Goal: Find specific page/section: Find specific page/section

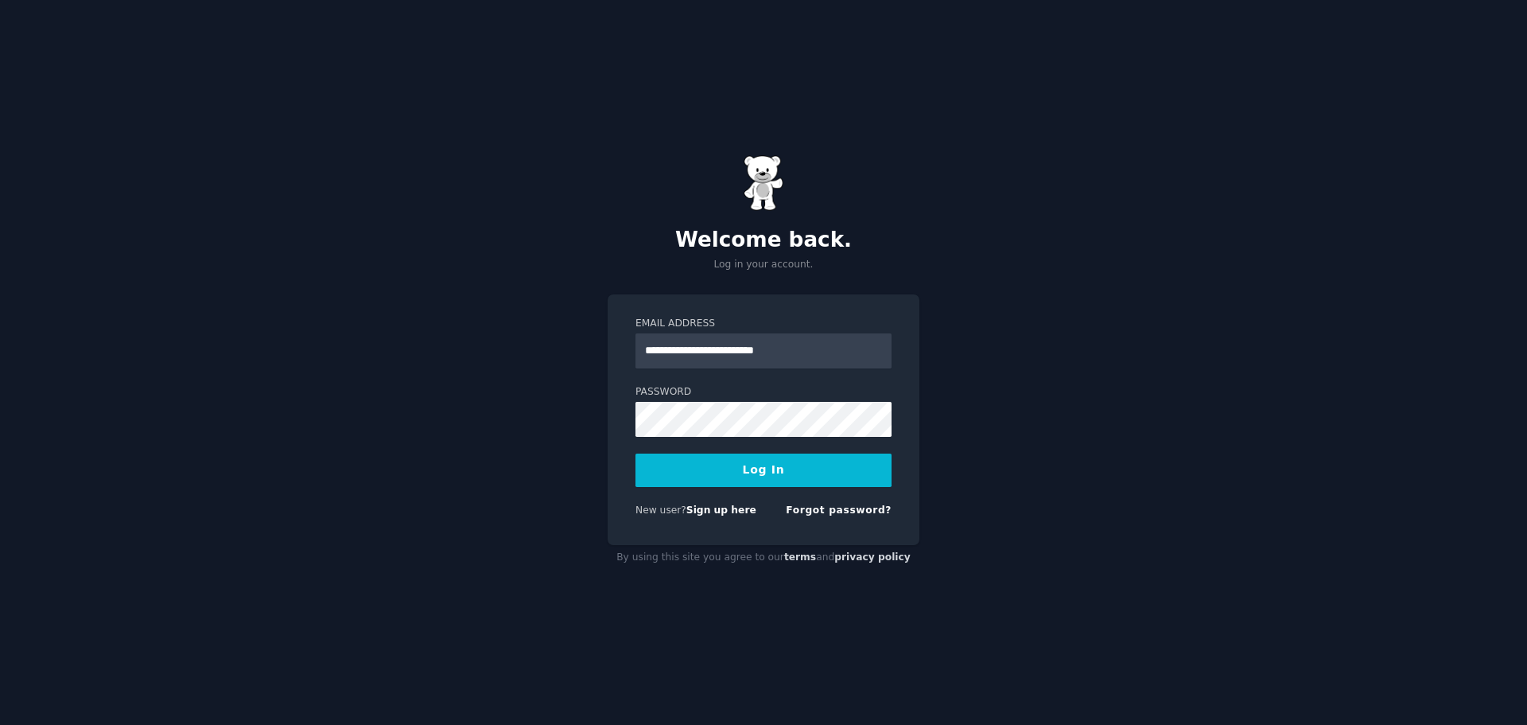
click at [760, 470] on button "Log In" at bounding box center [764, 469] width 256 height 33
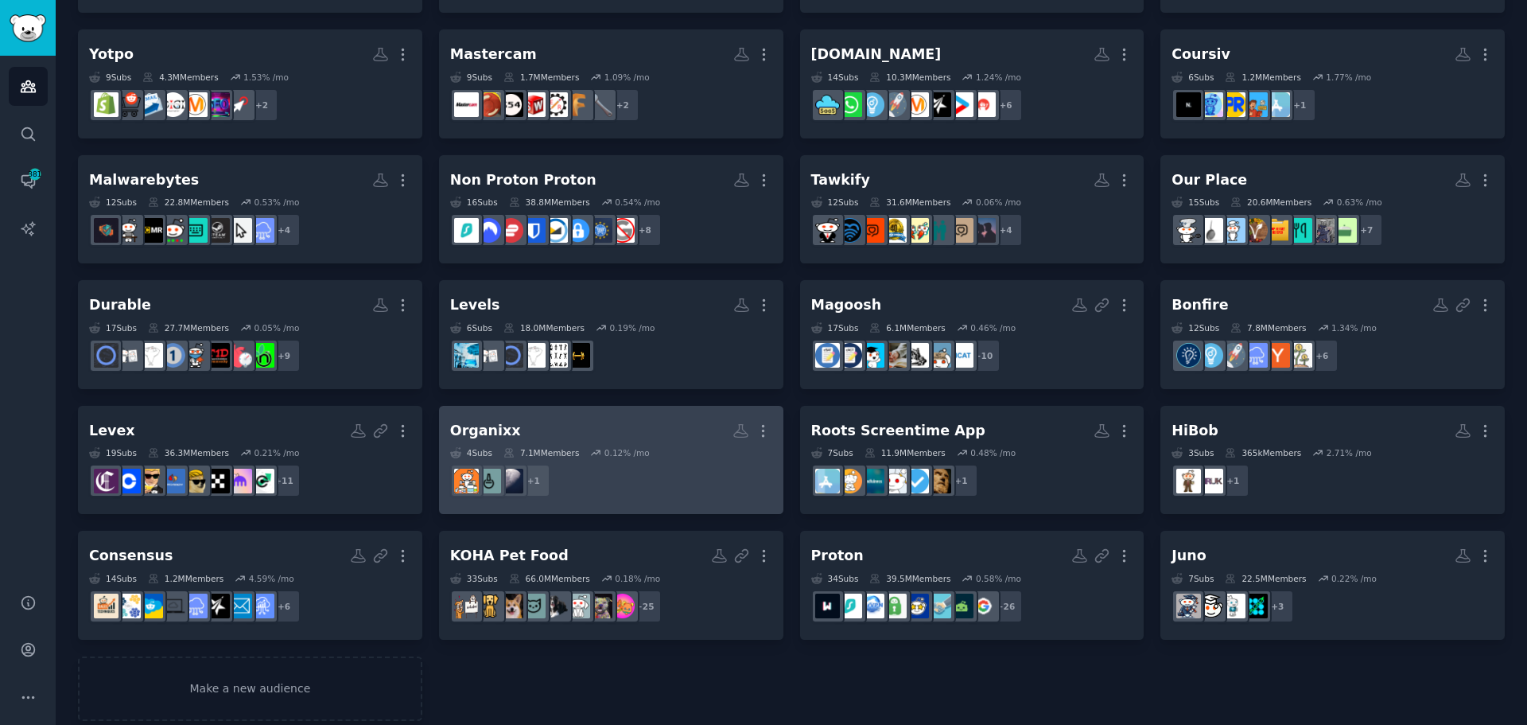
scroll to position [866, 0]
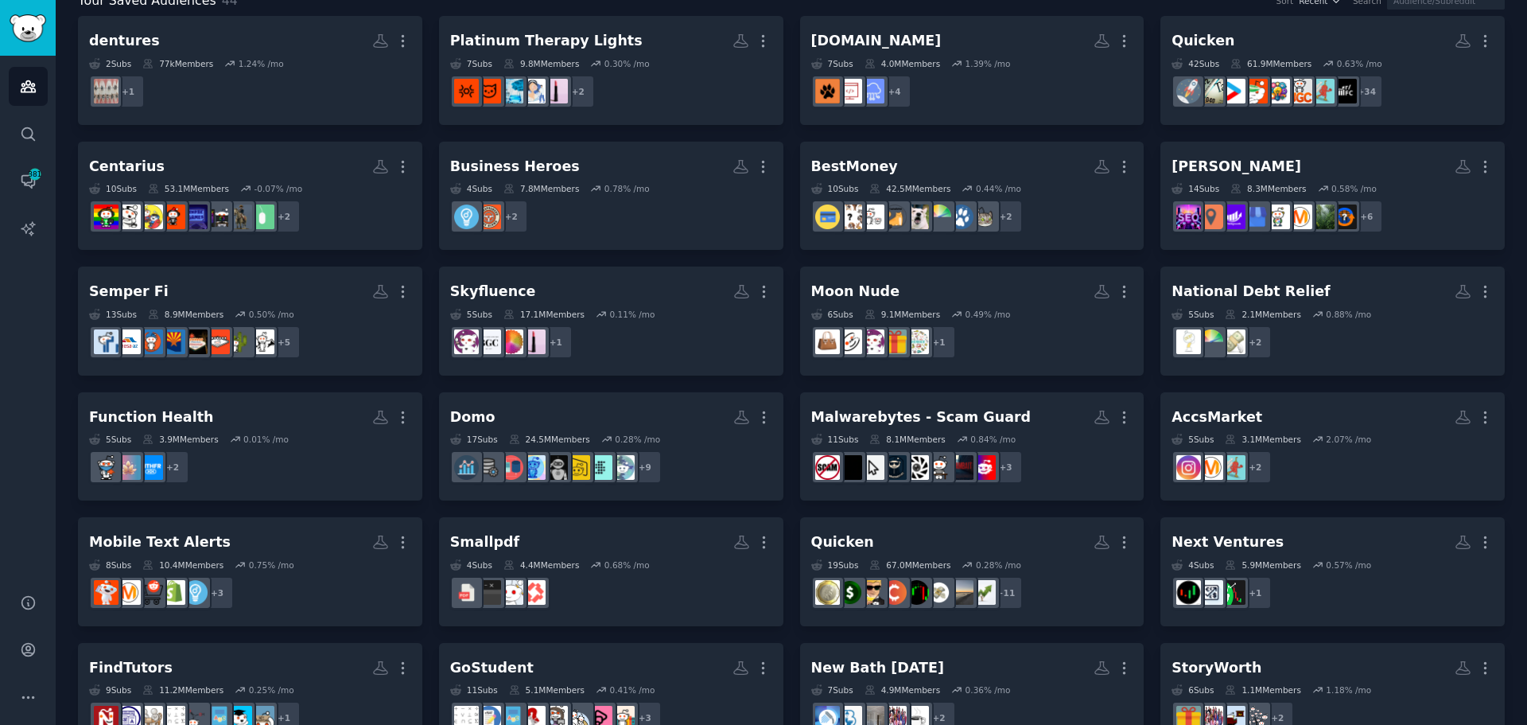
scroll to position [0, 0]
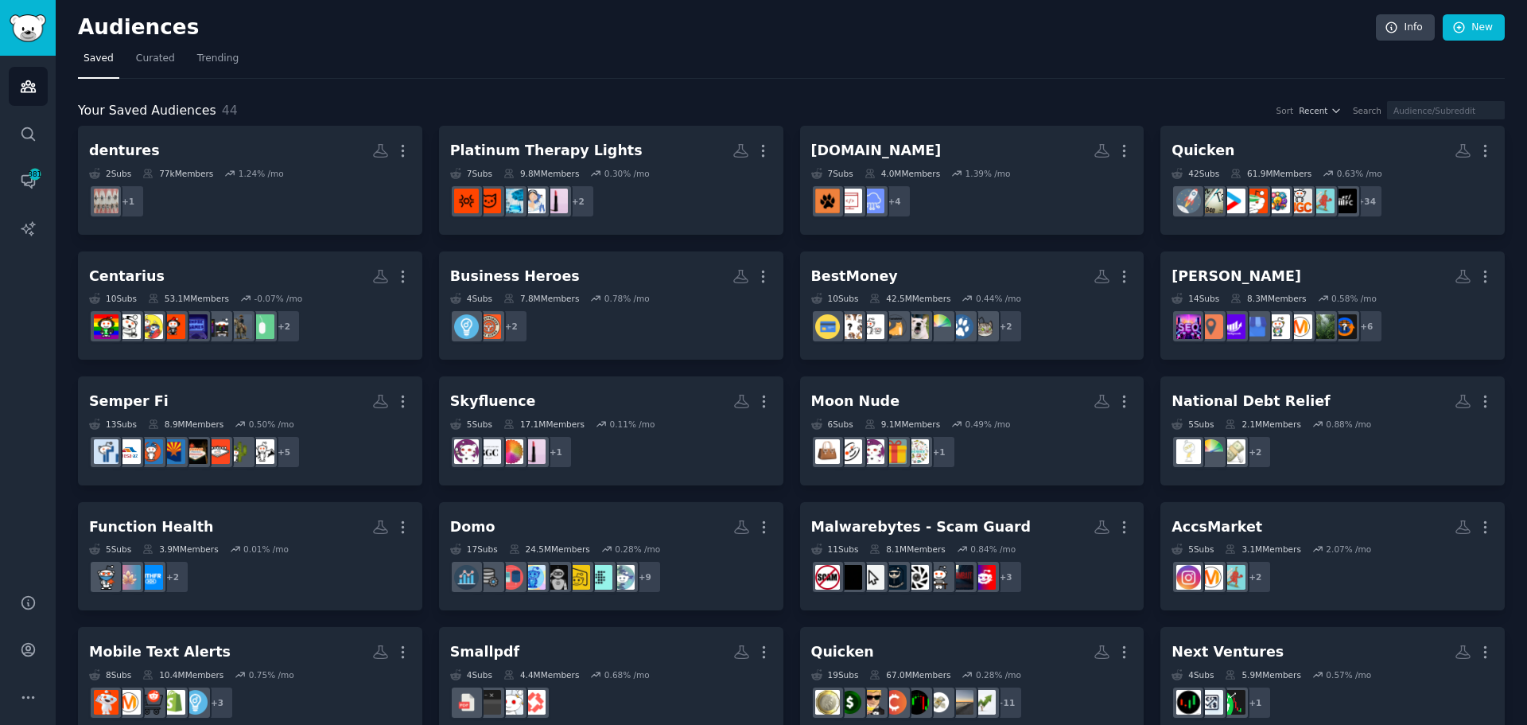
click at [301, 33] on h2 "Audiences" at bounding box center [727, 27] width 1298 height 25
